Goal: Transaction & Acquisition: Purchase product/service

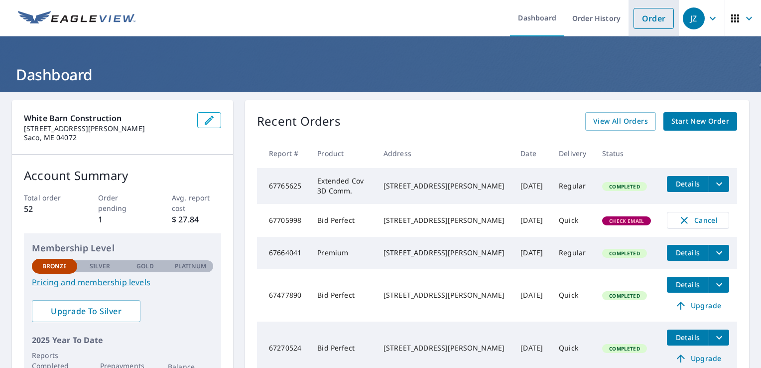
click at [639, 27] on link "Order" at bounding box center [654, 18] width 40 height 21
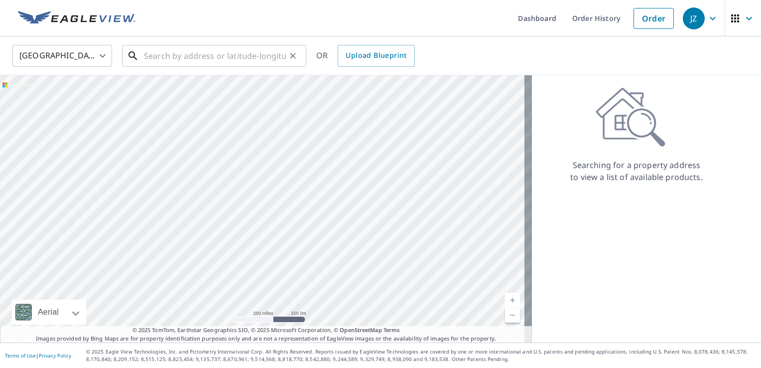
click at [217, 56] on input "text" at bounding box center [215, 56] width 142 height 28
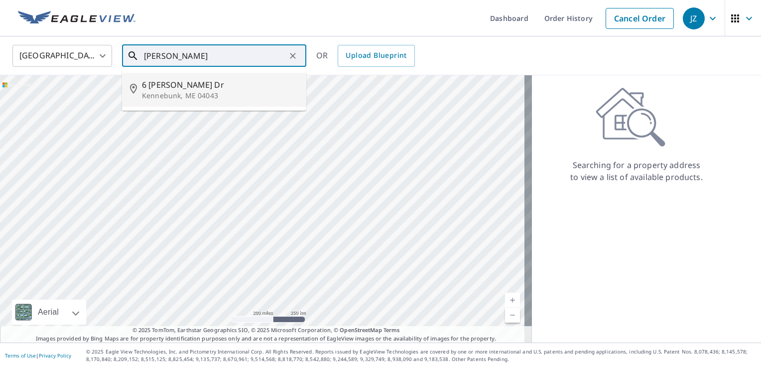
click at [201, 94] on p "Kennebunk, ME 04043" at bounding box center [220, 96] width 156 height 10
type input "[STREET_ADDRESS][PERSON_NAME][PERSON_NAME]"
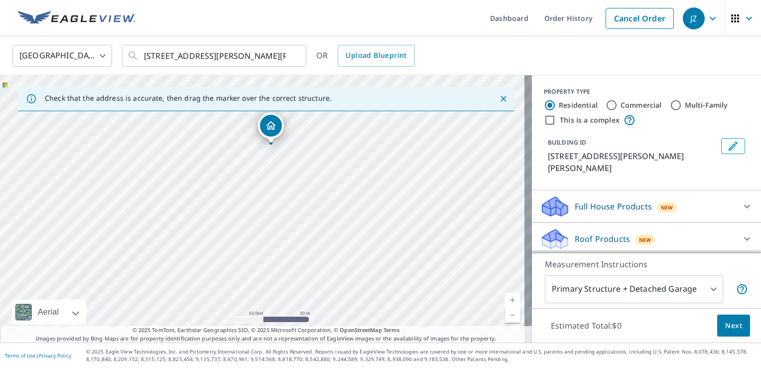
drag, startPoint x: 288, startPoint y: 227, endPoint x: 218, endPoint y: 144, distance: 109.0
click at [218, 144] on div "[STREET_ADDRESS][PERSON_NAME][PERSON_NAME]" at bounding box center [266, 208] width 532 height 267
drag, startPoint x: 319, startPoint y: 236, endPoint x: 287, endPoint y: 208, distance: 42.8
click at [287, 208] on div "[STREET_ADDRESS][PERSON_NAME][PERSON_NAME]" at bounding box center [266, 208] width 532 height 267
click at [256, 182] on div "[STREET_ADDRESS][PERSON_NAME][PERSON_NAME]" at bounding box center [266, 208] width 532 height 267
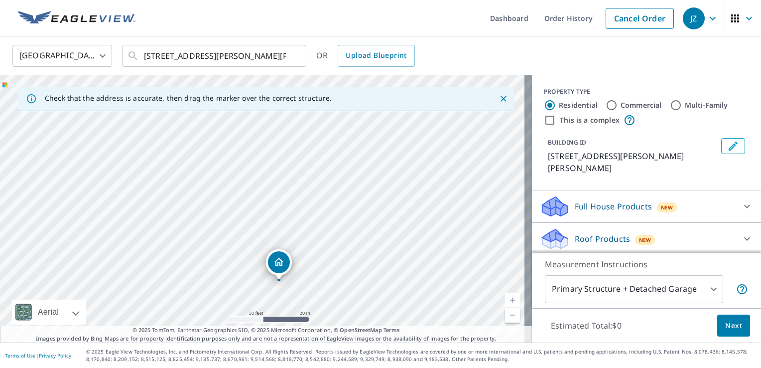
drag, startPoint x: 260, startPoint y: 187, endPoint x: 276, endPoint y: 259, distance: 74.1
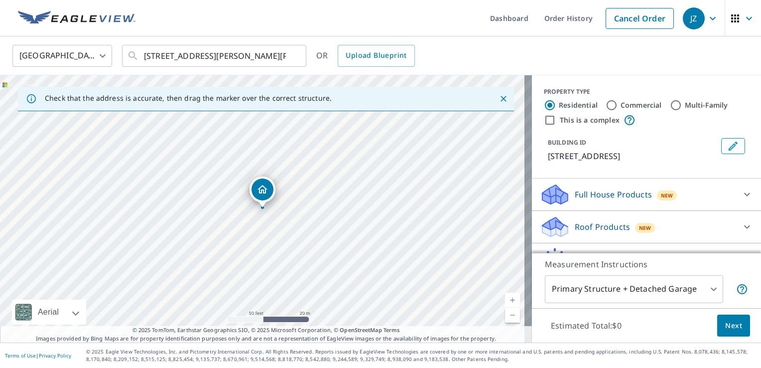
scroll to position [54, 0]
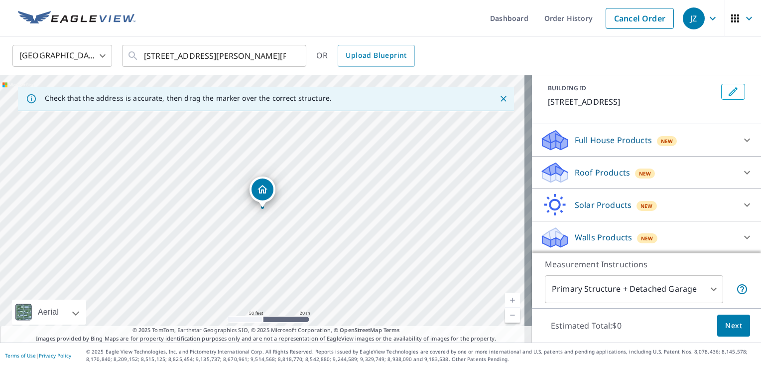
click at [599, 171] on p "Roof Products" at bounding box center [602, 172] width 55 height 12
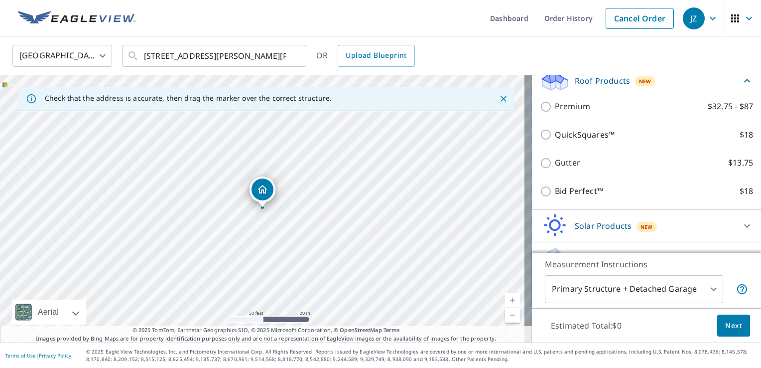
scroll to position [147, 0]
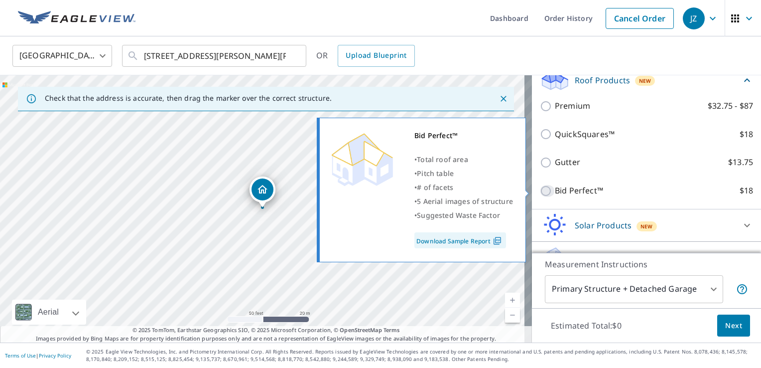
click at [542, 190] on input "Bid Perfect™ $18" at bounding box center [547, 191] width 15 height 12
checkbox input "true"
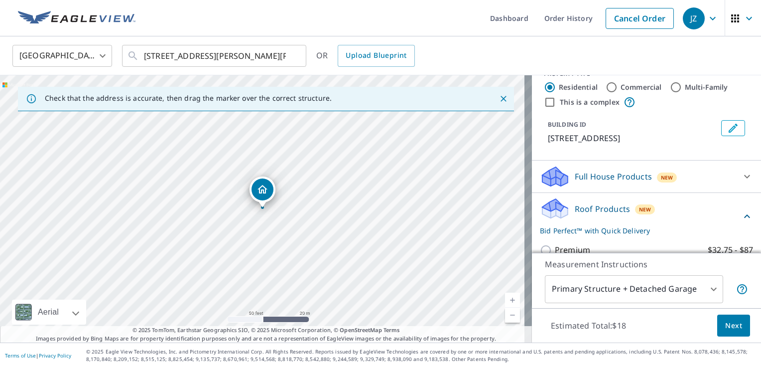
scroll to position [0, 0]
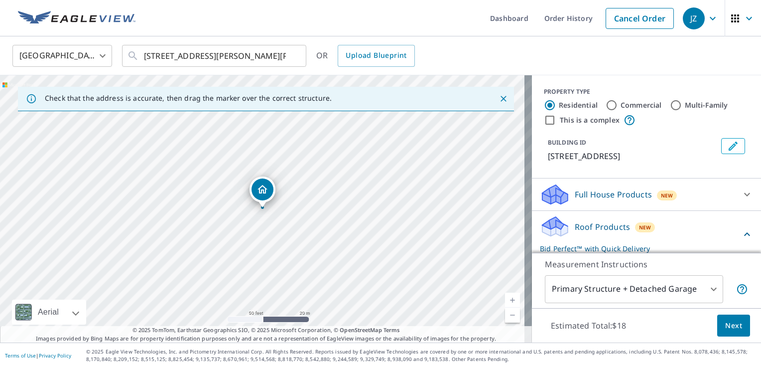
click at [606, 105] on input "Commercial" at bounding box center [612, 105] width 12 height 12
radio input "true"
type input "4"
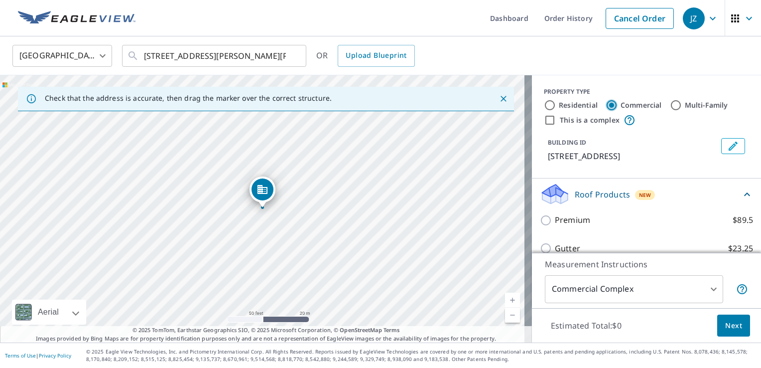
click at [606, 105] on input "Commercial" at bounding box center [612, 105] width 12 height 12
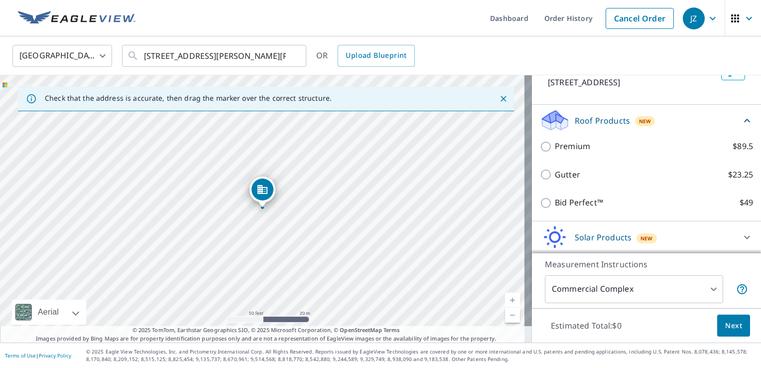
scroll to position [82, 0]
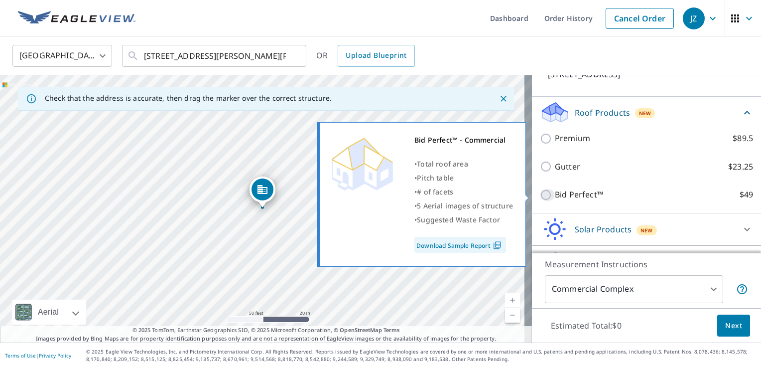
click at [540, 195] on input "Bid Perfect™ $49" at bounding box center [547, 195] width 15 height 12
checkbox input "true"
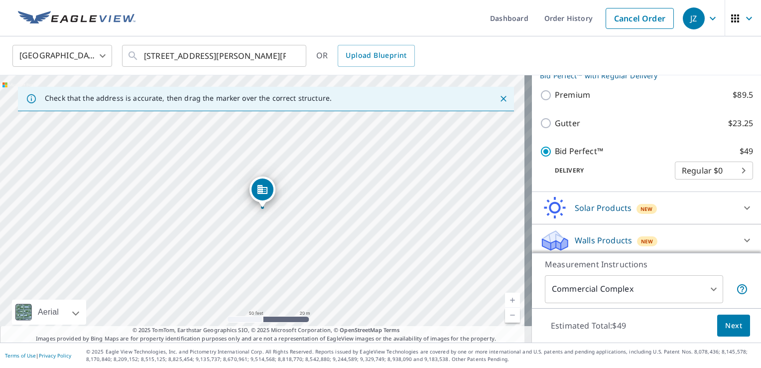
scroll to position [144, 0]
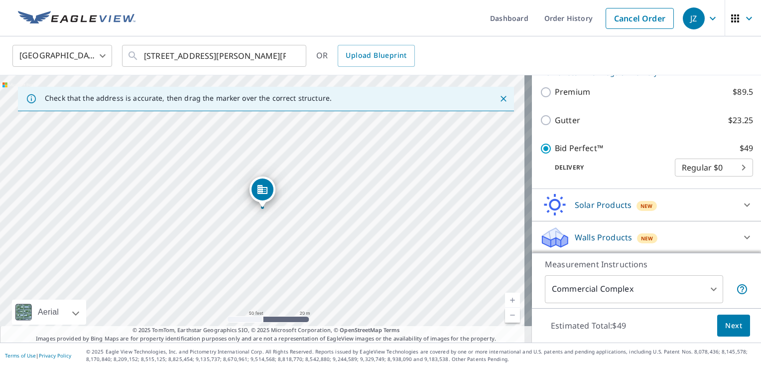
click at [658, 164] on p "Delivery" at bounding box center [607, 167] width 135 height 9
click at [730, 324] on span "Next" at bounding box center [734, 325] width 17 height 12
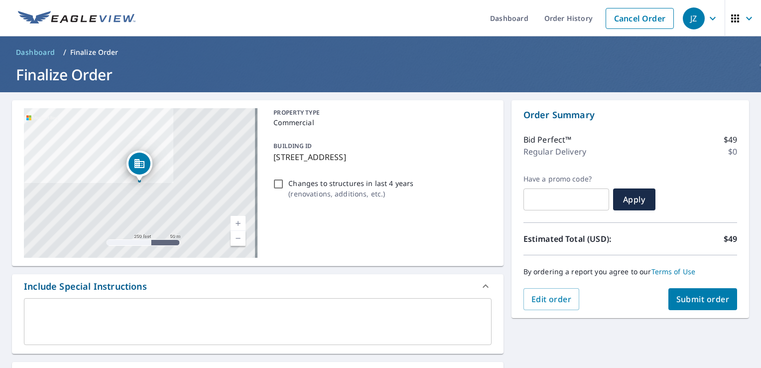
click at [694, 303] on span "Submit order" at bounding box center [703, 299] width 53 height 11
